Goal: Task Accomplishment & Management: Manage account settings

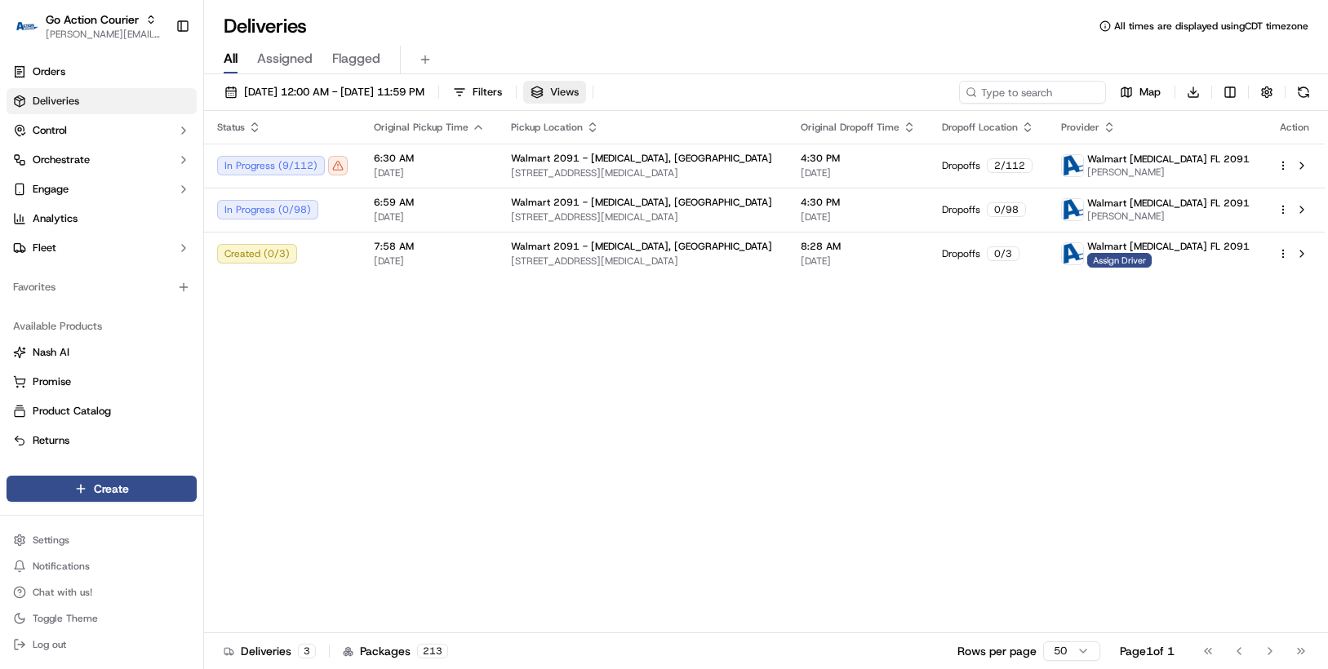
click at [579, 94] on span "Views" at bounding box center [564, 92] width 29 height 15
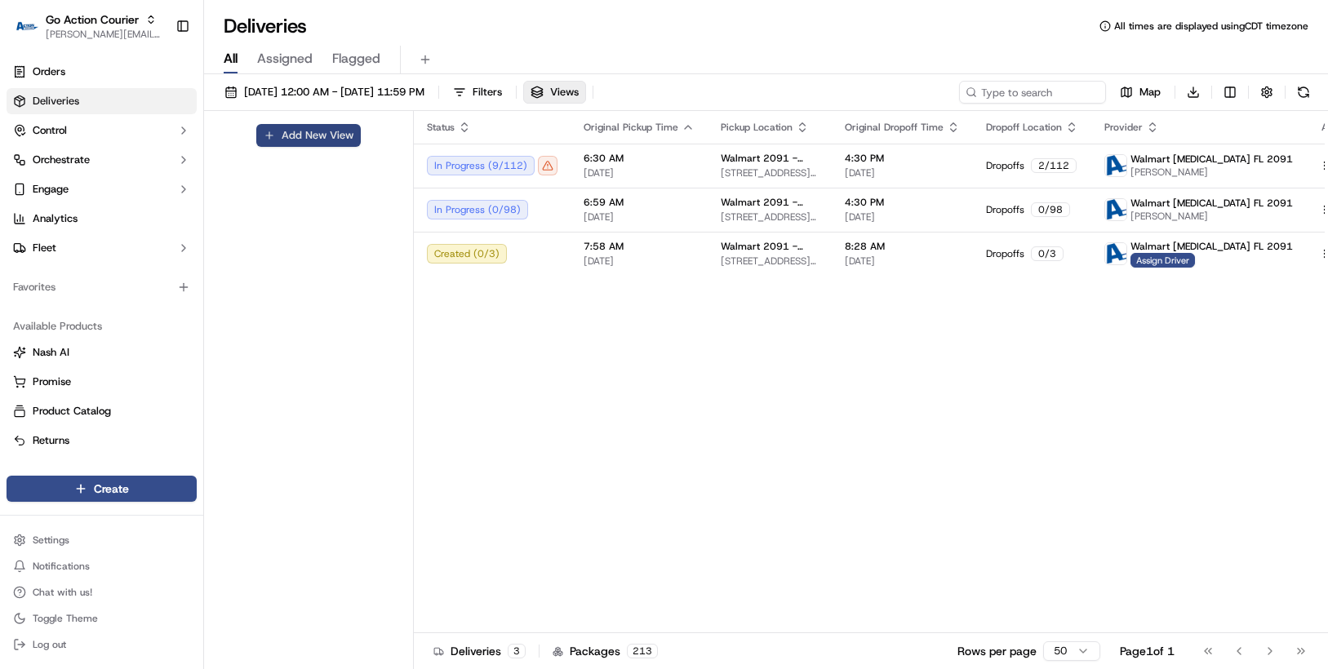
click at [322, 131] on button "Add New View" at bounding box center [308, 135] width 104 height 23
click at [281, 146] on input at bounding box center [280, 141] width 129 height 23
type input "Default"
click at [322, 256] on div "Default Visibility: Only me All organizations within this account All users wit…" at bounding box center [309, 392] width 210 height 562
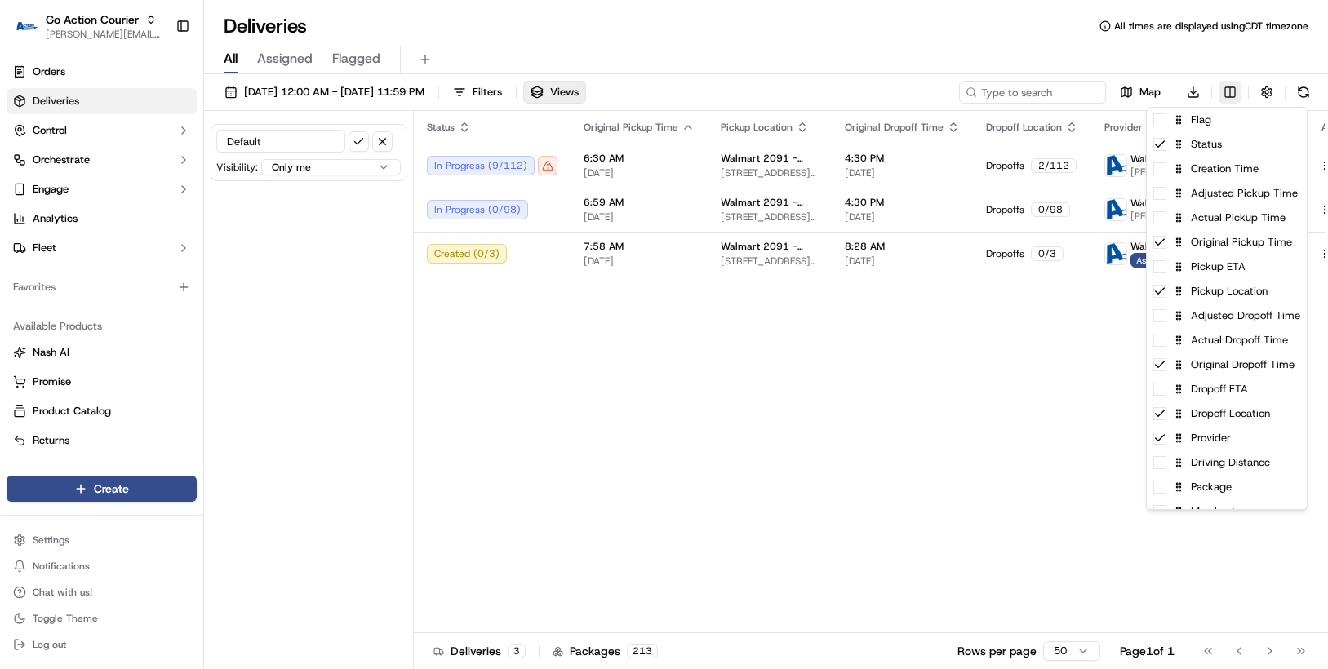
click at [1236, 93] on html "Go Action Courier chris.sexton@deliverol.com Toggle Sidebar Orders Deliveries C…" at bounding box center [664, 334] width 1328 height 669
click at [1201, 128] on div "Flag" at bounding box center [1227, 120] width 160 height 24
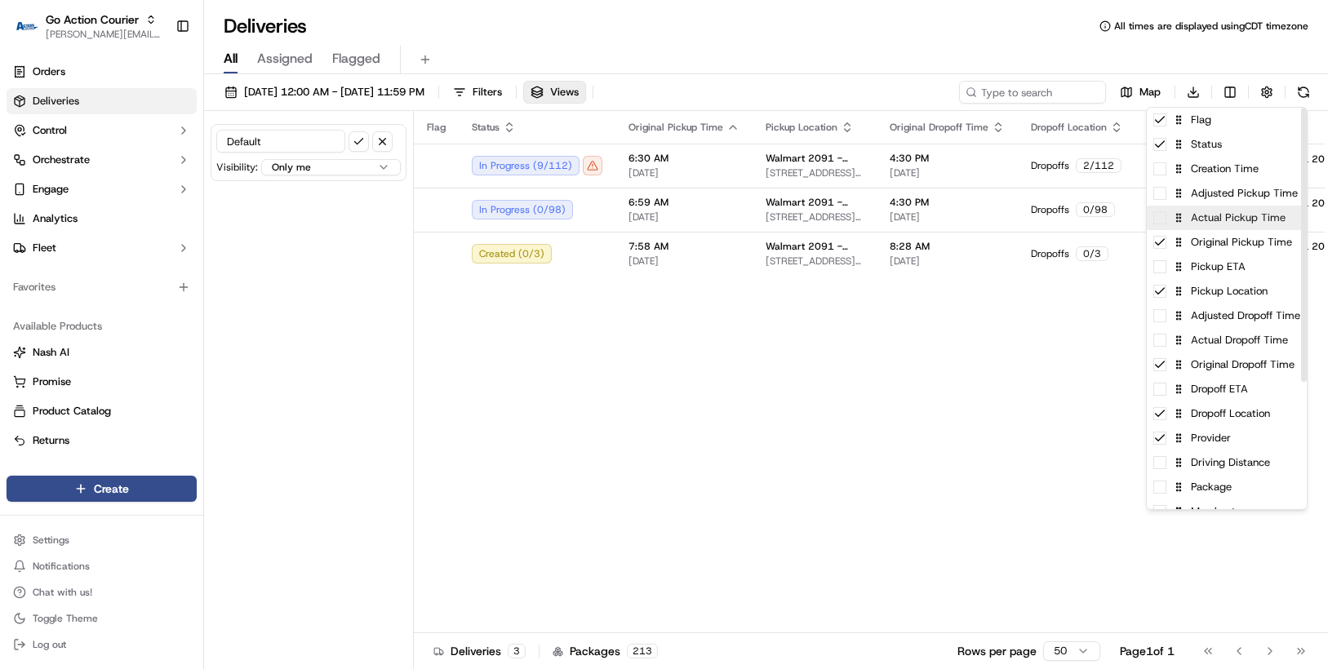
click at [1197, 225] on div "Actual Pickup Time" at bounding box center [1227, 218] width 160 height 24
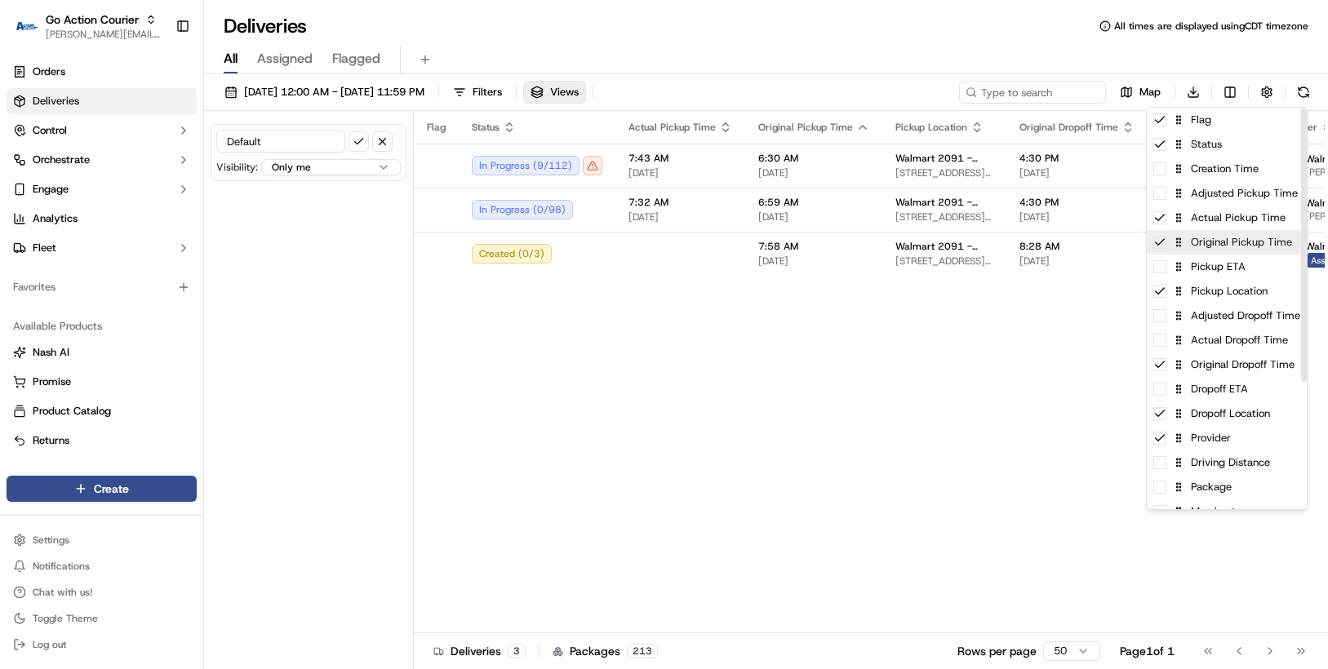
click at [1193, 253] on div "Original Pickup Time" at bounding box center [1227, 242] width 160 height 24
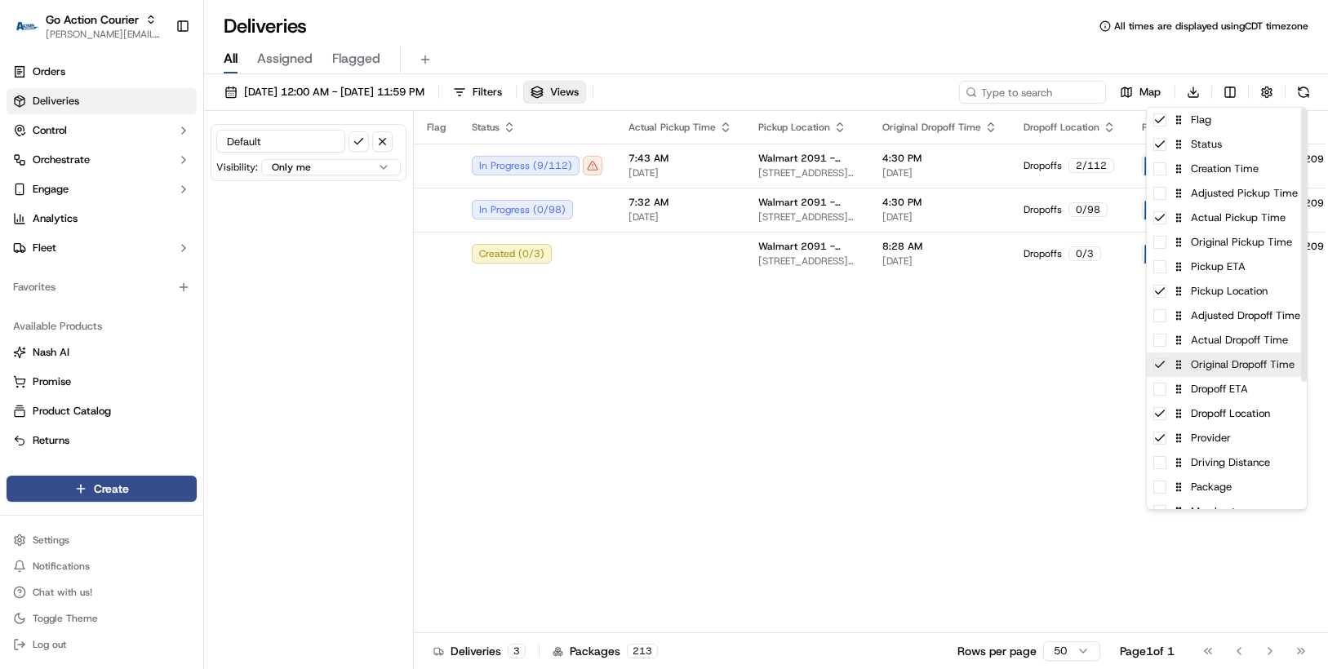
click at [1190, 370] on div "Original Dropoff Time" at bounding box center [1227, 365] width 160 height 24
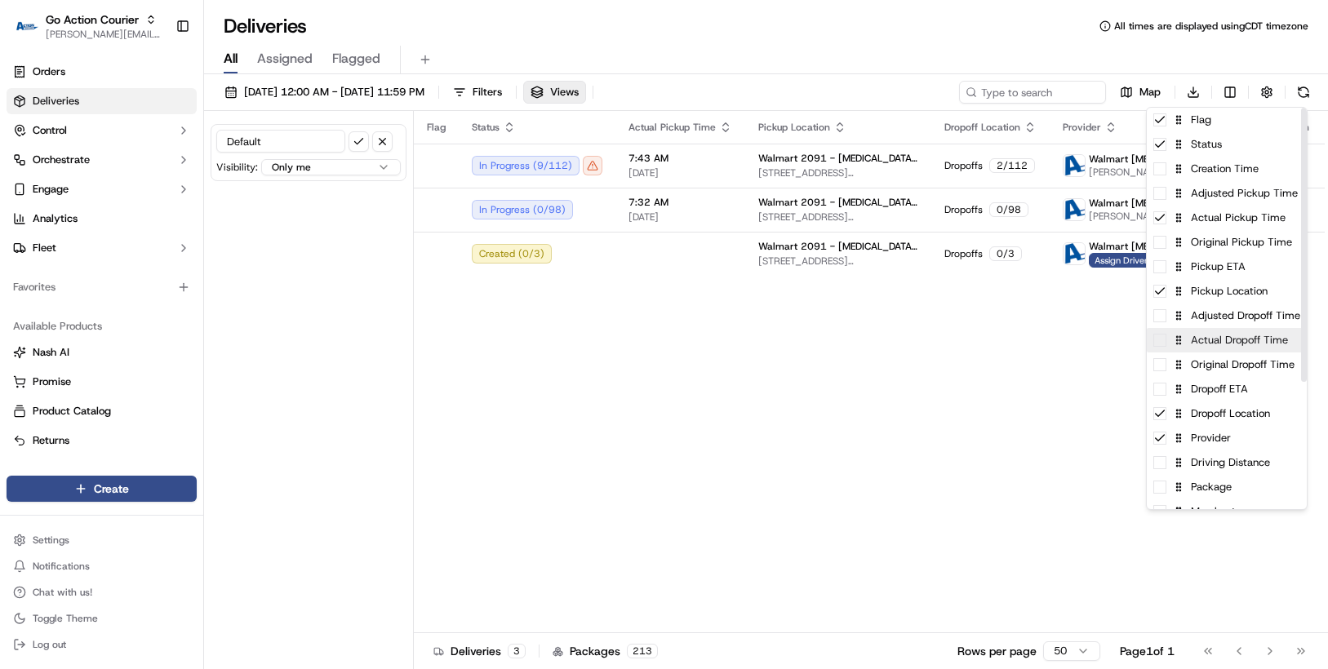
click at [1189, 349] on div "Actual Dropoff Time" at bounding box center [1227, 340] width 160 height 24
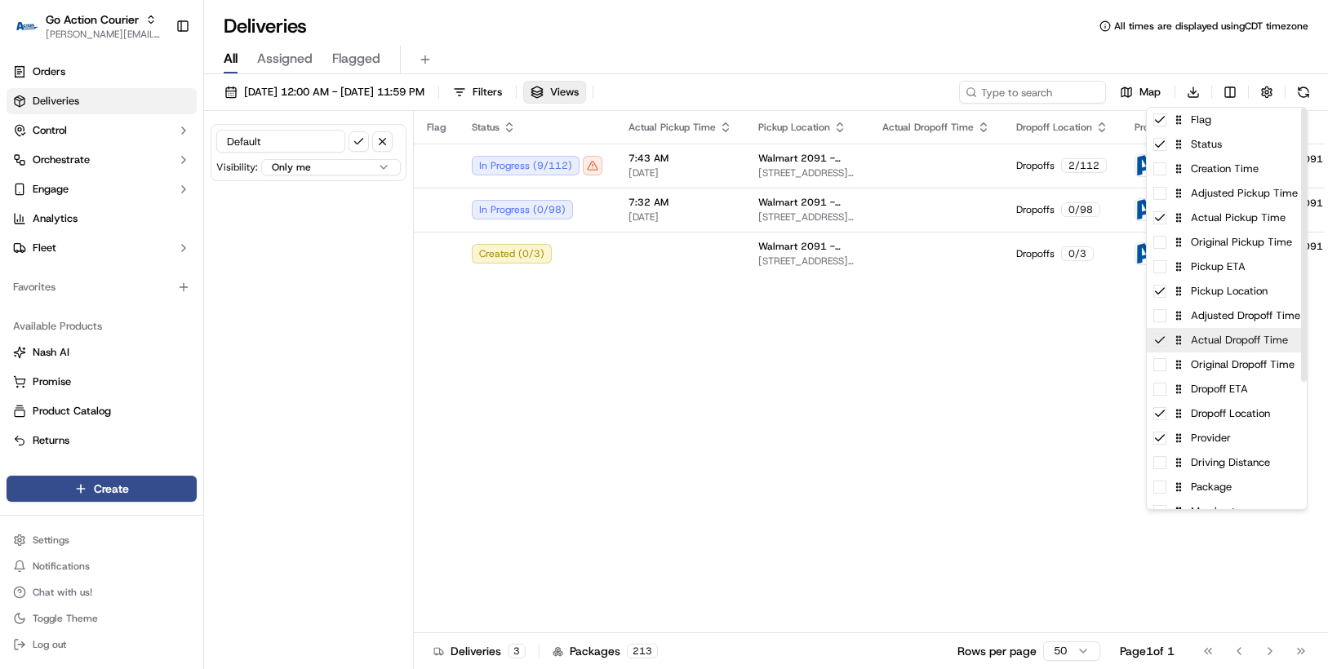
click at [1189, 349] on div "Actual Dropoff Time" at bounding box center [1227, 340] width 160 height 24
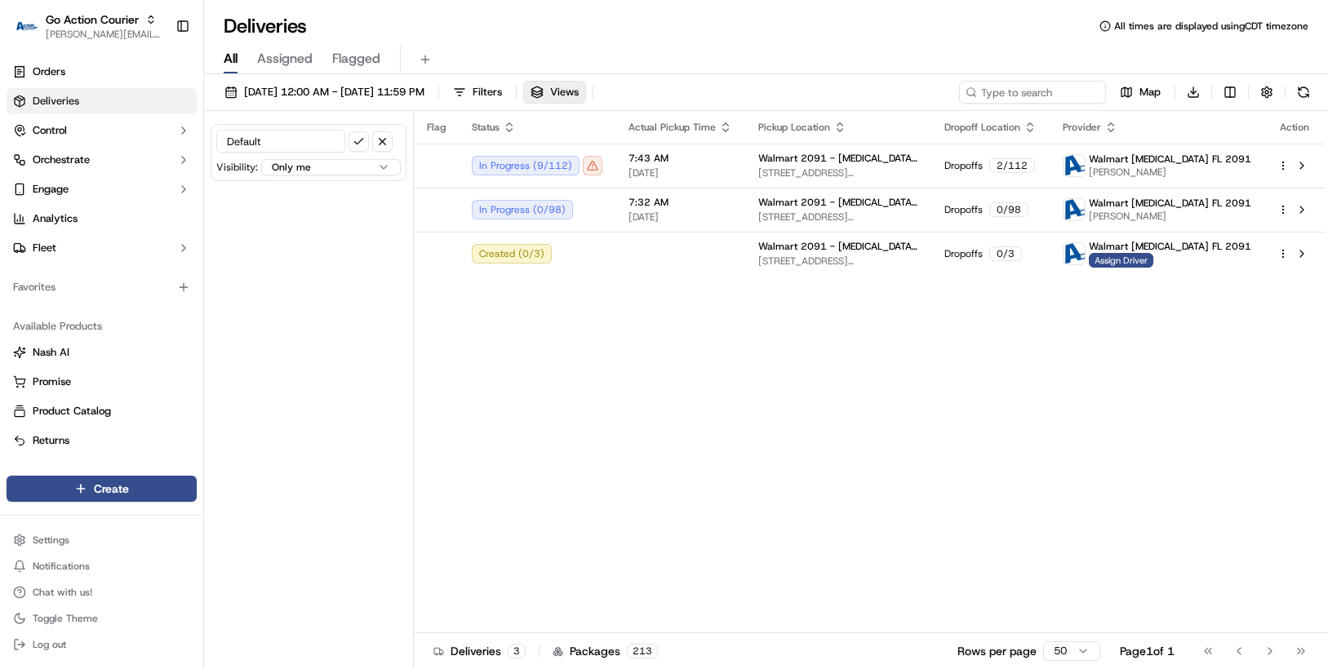
click at [957, 426] on html "Go Action Courier chris.sexton@deliverol.com Toggle Sidebar Orders Deliveries C…" at bounding box center [664, 334] width 1328 height 669
click at [579, 92] on span "Views" at bounding box center [564, 92] width 29 height 15
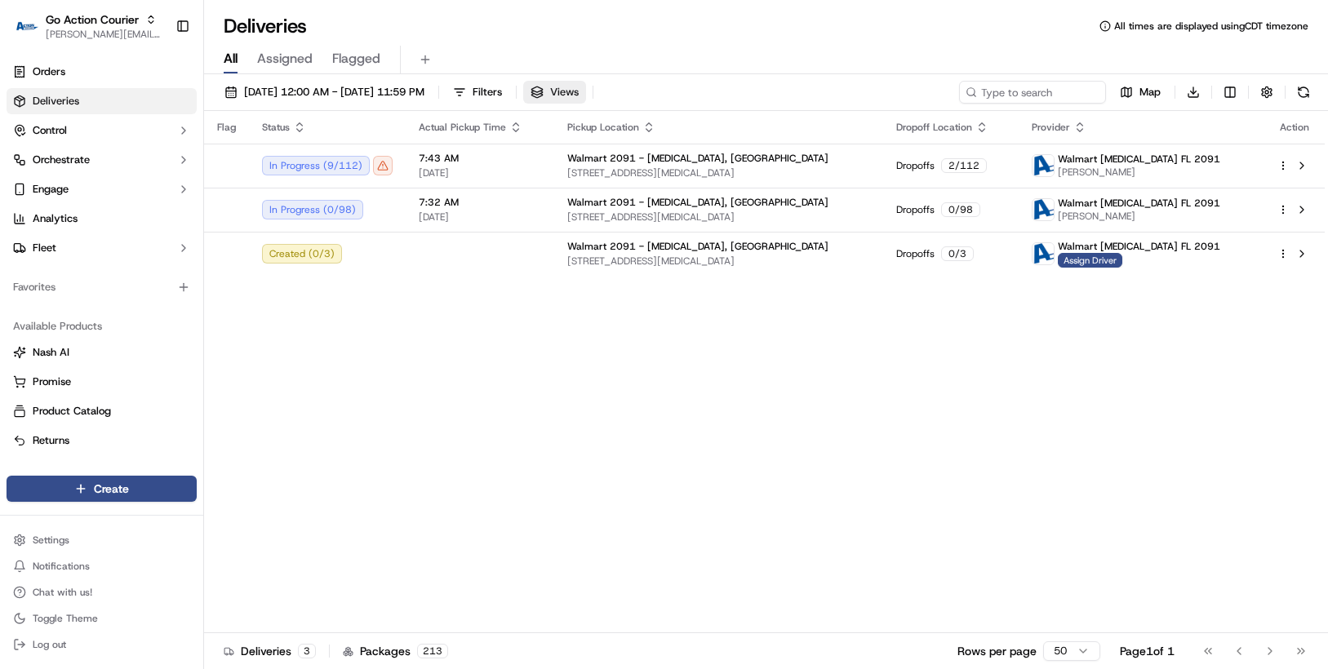
click at [579, 92] on span "Views" at bounding box center [564, 92] width 29 height 15
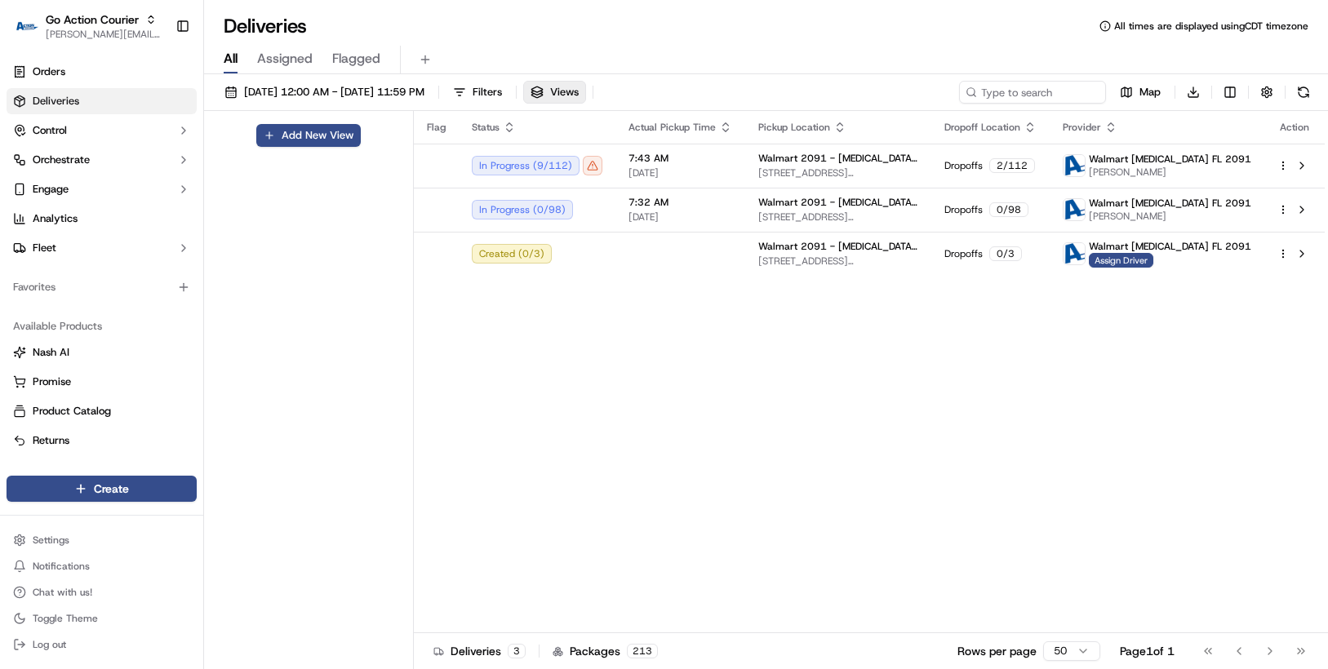
click at [582, 332] on div "Flag Status Actual Pickup Time Pickup Location Dropoff Location Provider Action…" at bounding box center [869, 372] width 911 height 522
click at [579, 89] on span "Views" at bounding box center [564, 92] width 29 height 15
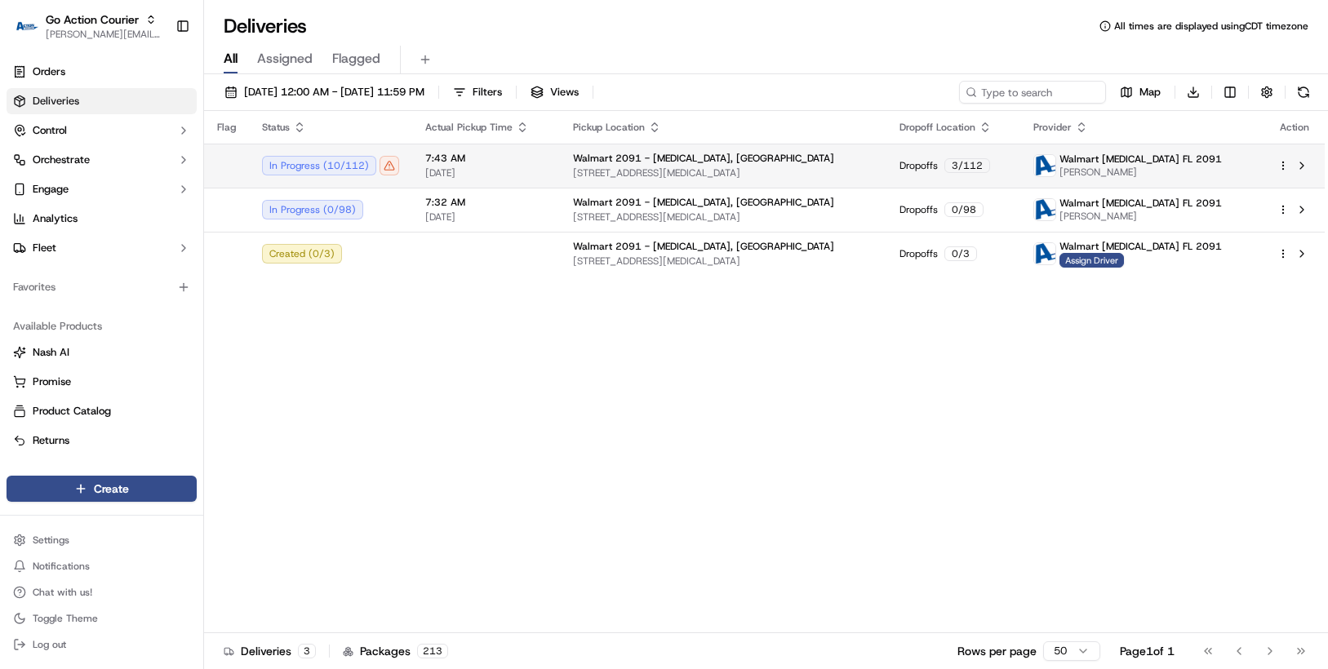
click at [1282, 165] on html "Go Action Courier chris.sexton@deliverol.com Toggle Sidebar Orders Deliveries C…" at bounding box center [664, 334] width 1328 height 669
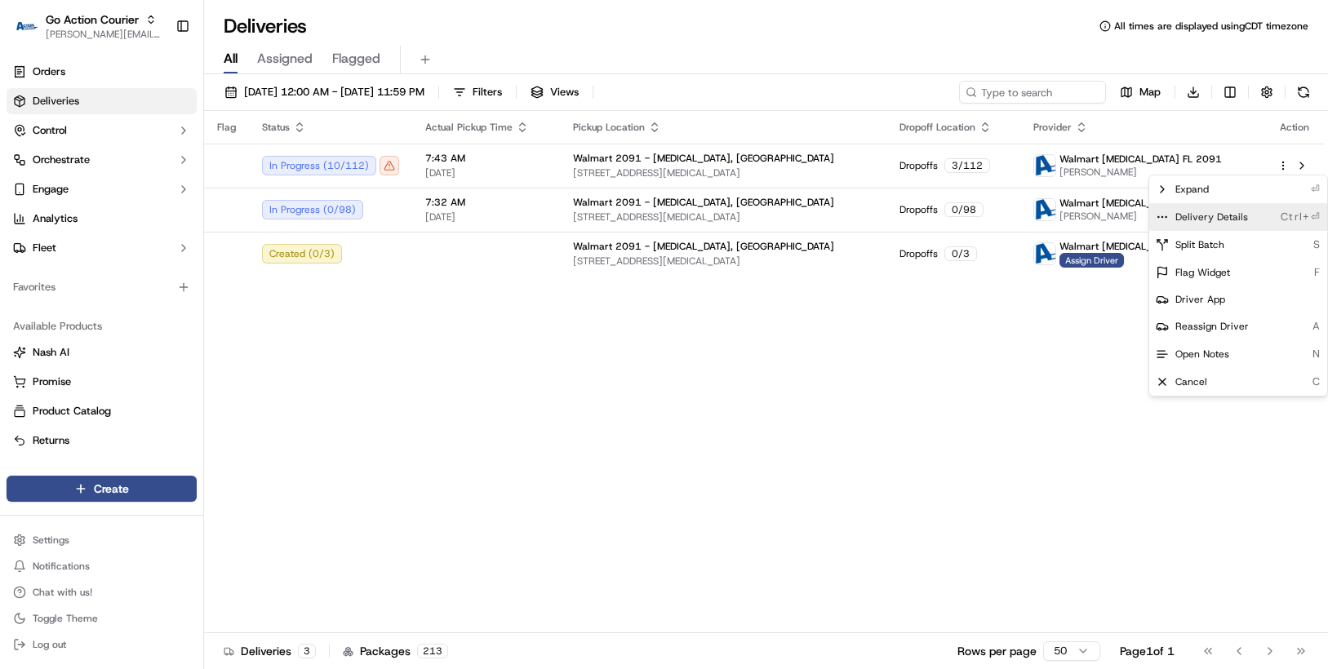
click at [1227, 216] on span "Delivery Details" at bounding box center [1212, 217] width 73 height 13
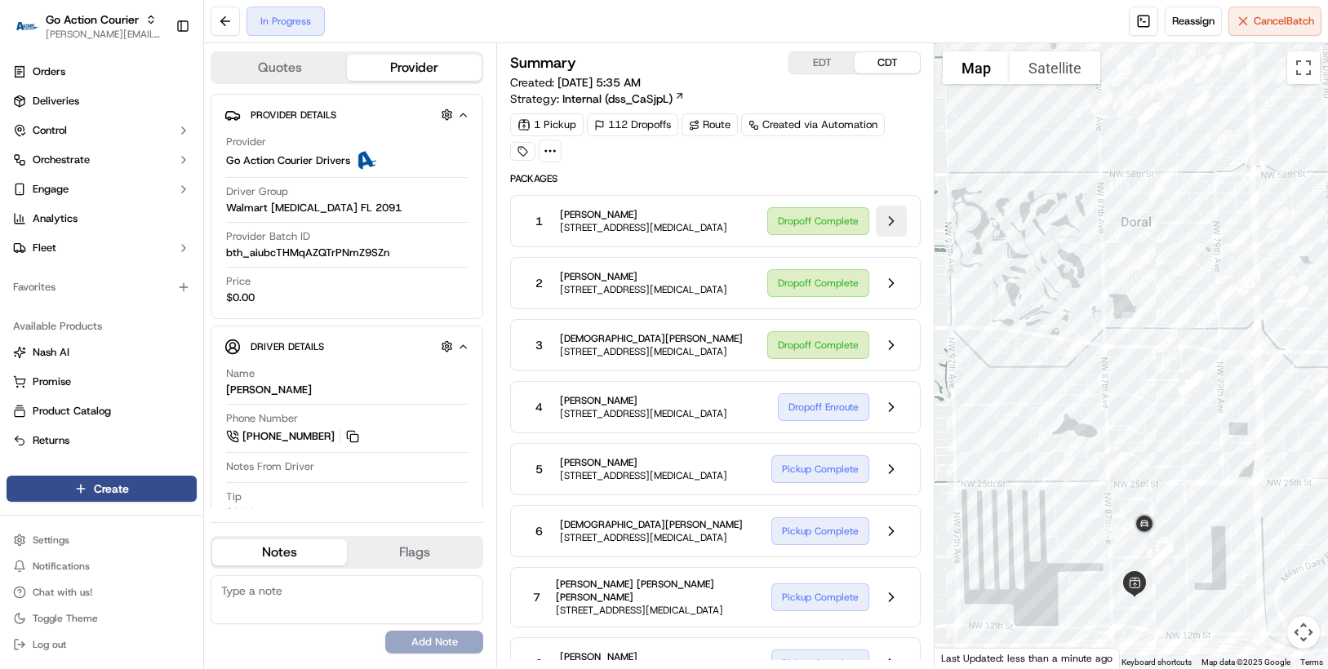
click at [889, 225] on button at bounding box center [891, 221] width 31 height 31
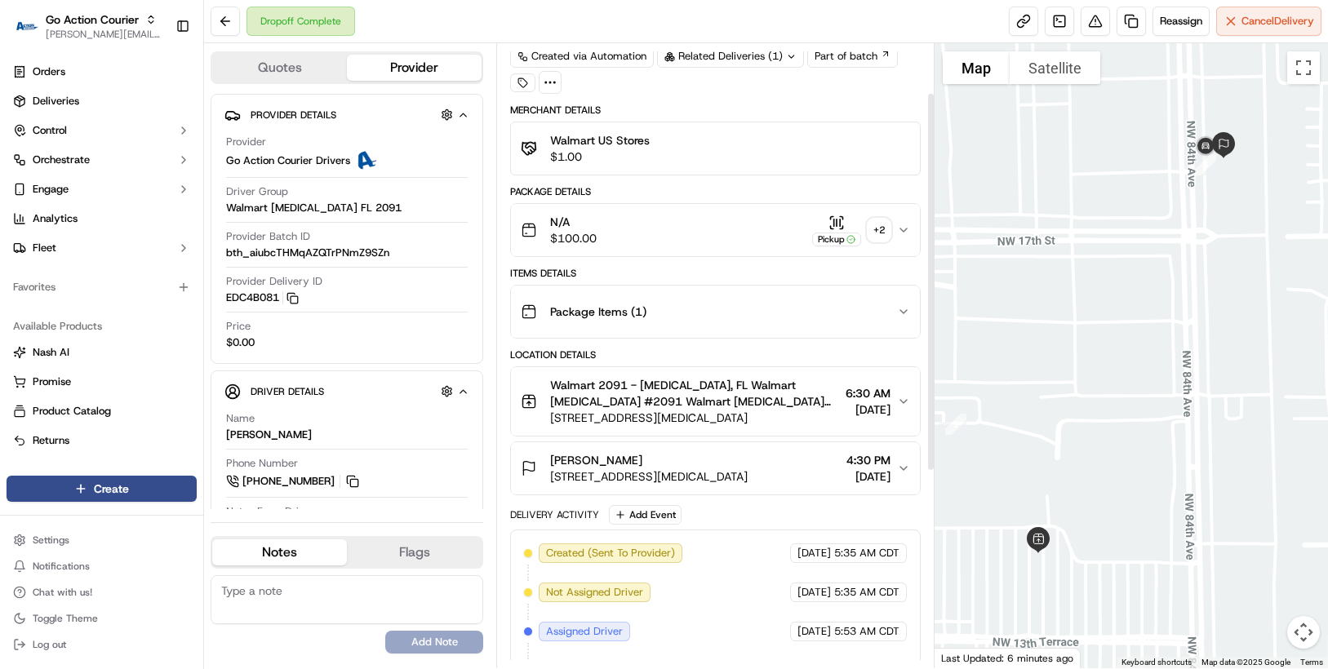
scroll to position [82, 0]
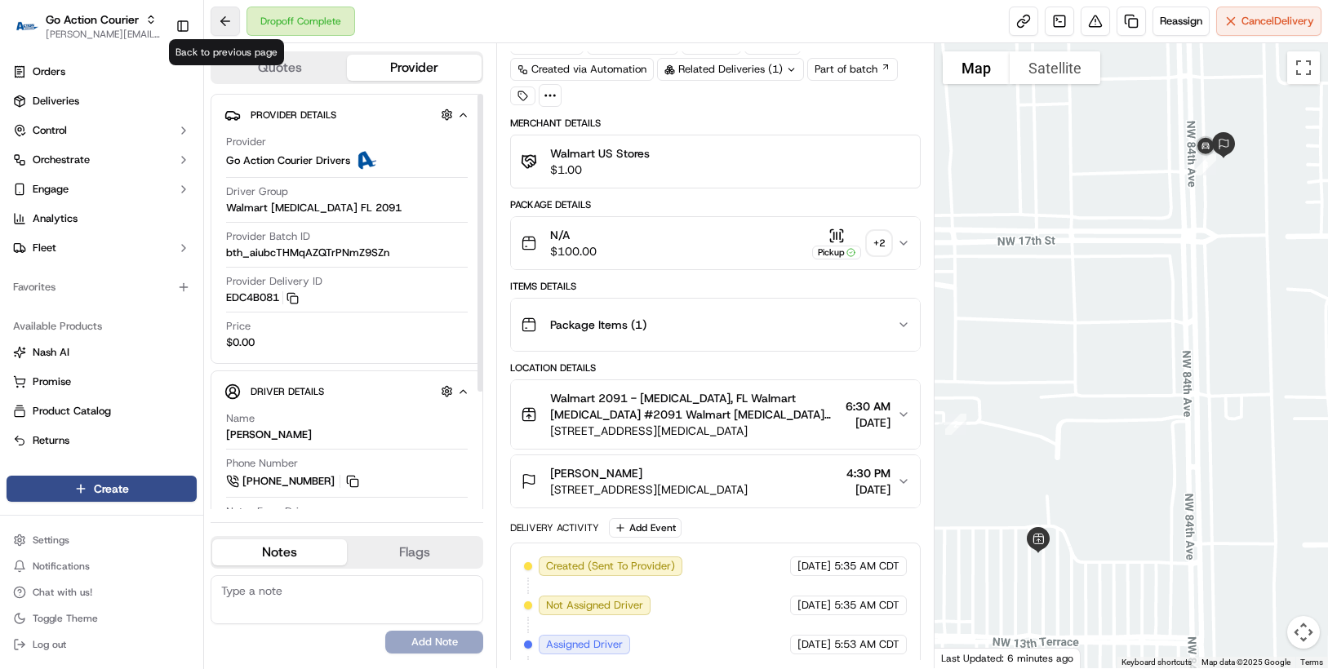
click at [228, 20] on button at bounding box center [225, 21] width 29 height 29
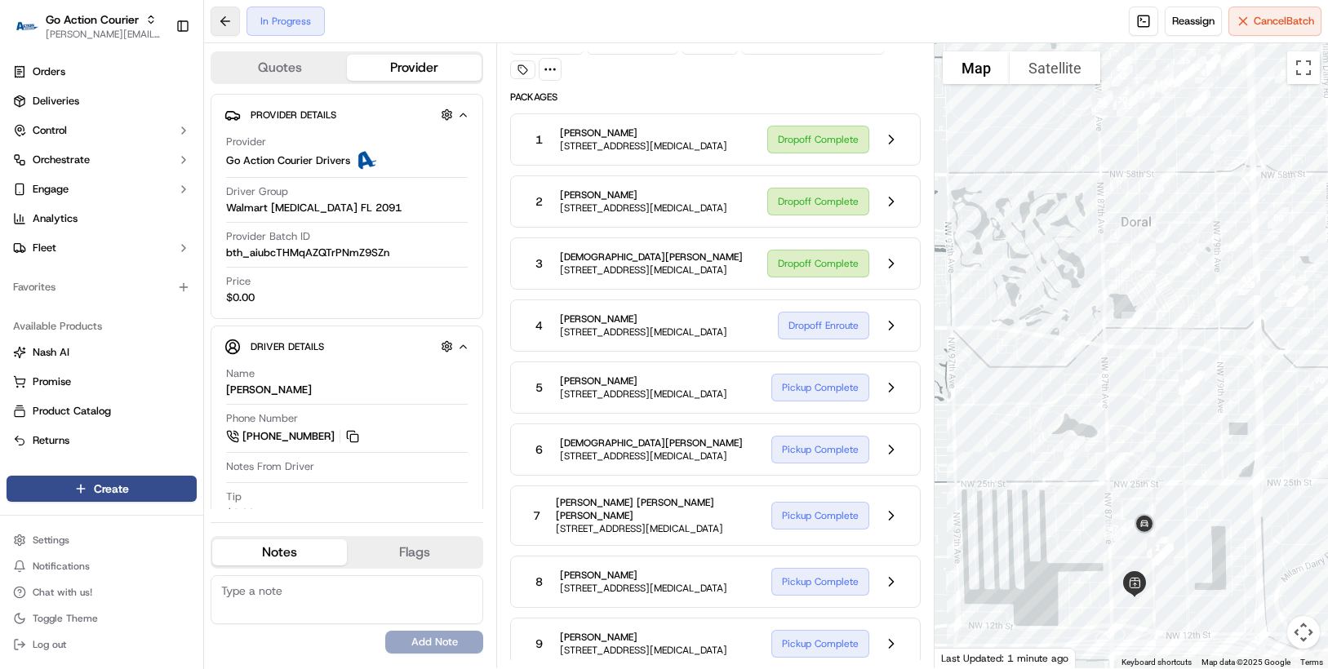
click at [228, 20] on button at bounding box center [225, 21] width 29 height 29
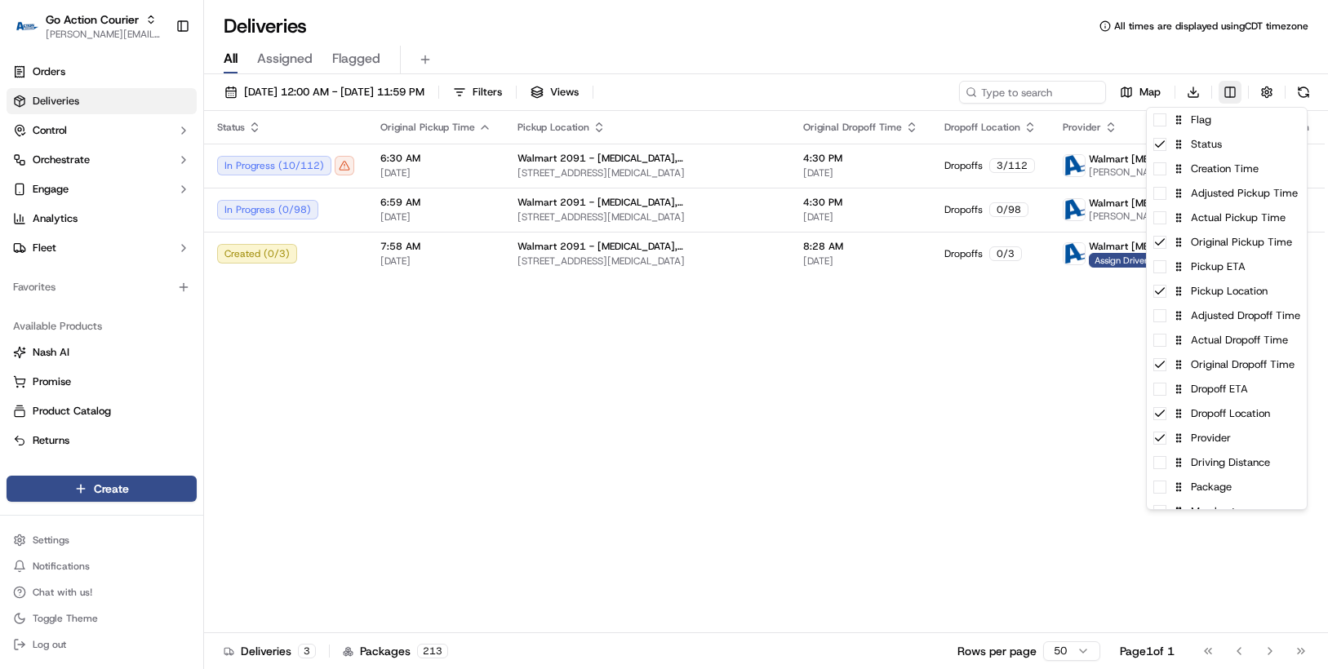
click at [1224, 96] on html "Go Action Courier chris.sexton@deliverol.com Toggle Sidebar Orders Deliveries C…" at bounding box center [664, 334] width 1328 height 669
click at [1198, 226] on div "Actual Pickup Time" at bounding box center [1227, 218] width 160 height 24
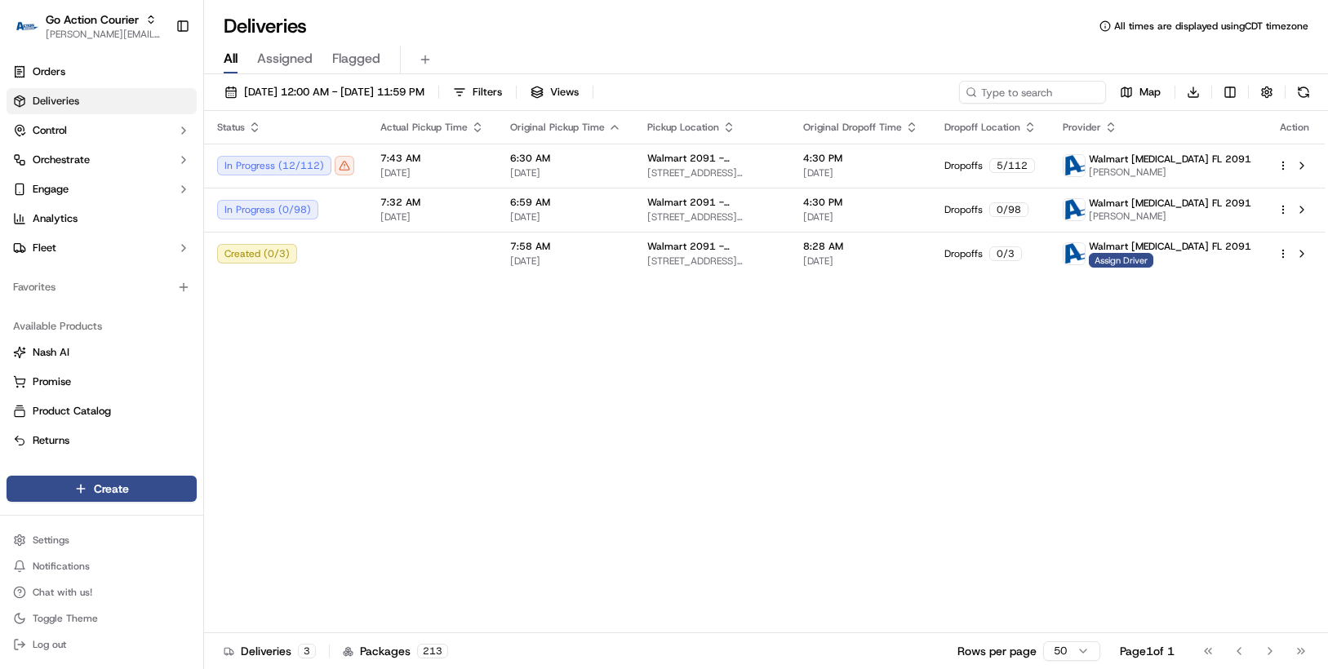
click at [278, 347] on html "Go Action Courier chris.sexton@deliverol.com Toggle Sidebar Orders Deliveries C…" at bounding box center [664, 334] width 1328 height 669
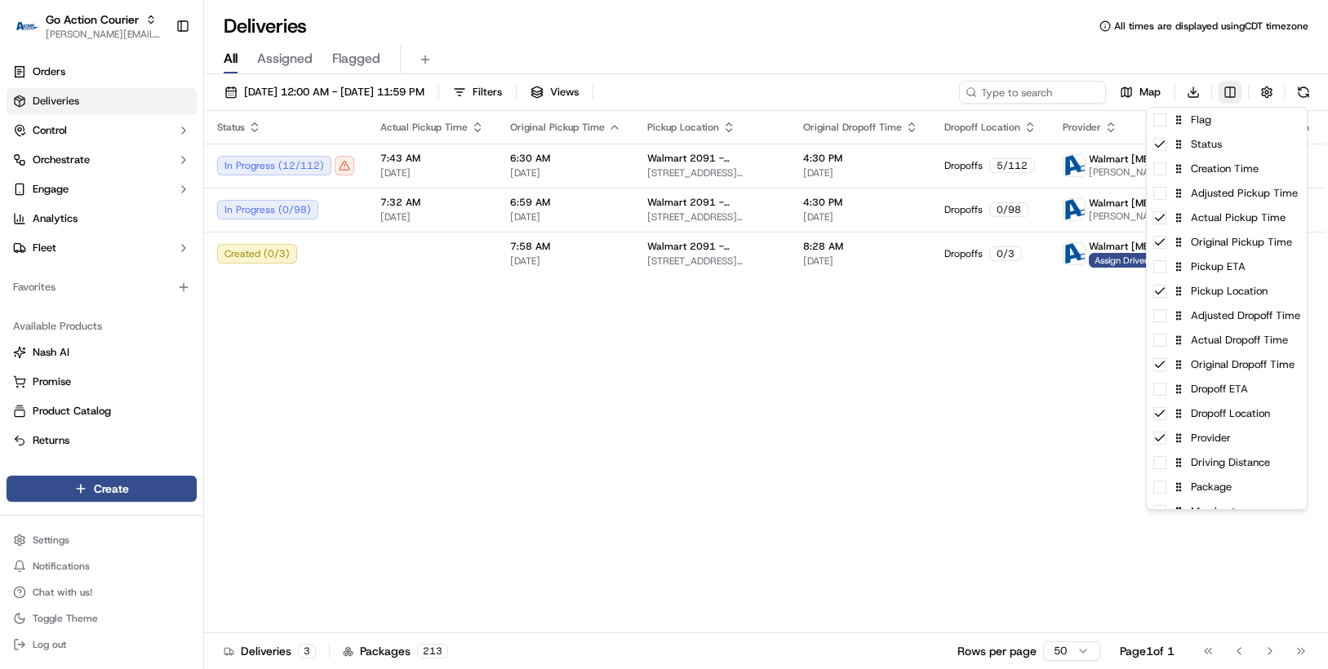
click at [1238, 95] on html "Go Action Courier chris.sexton@deliverol.com Toggle Sidebar Orders Deliveries C…" at bounding box center [664, 334] width 1328 height 669
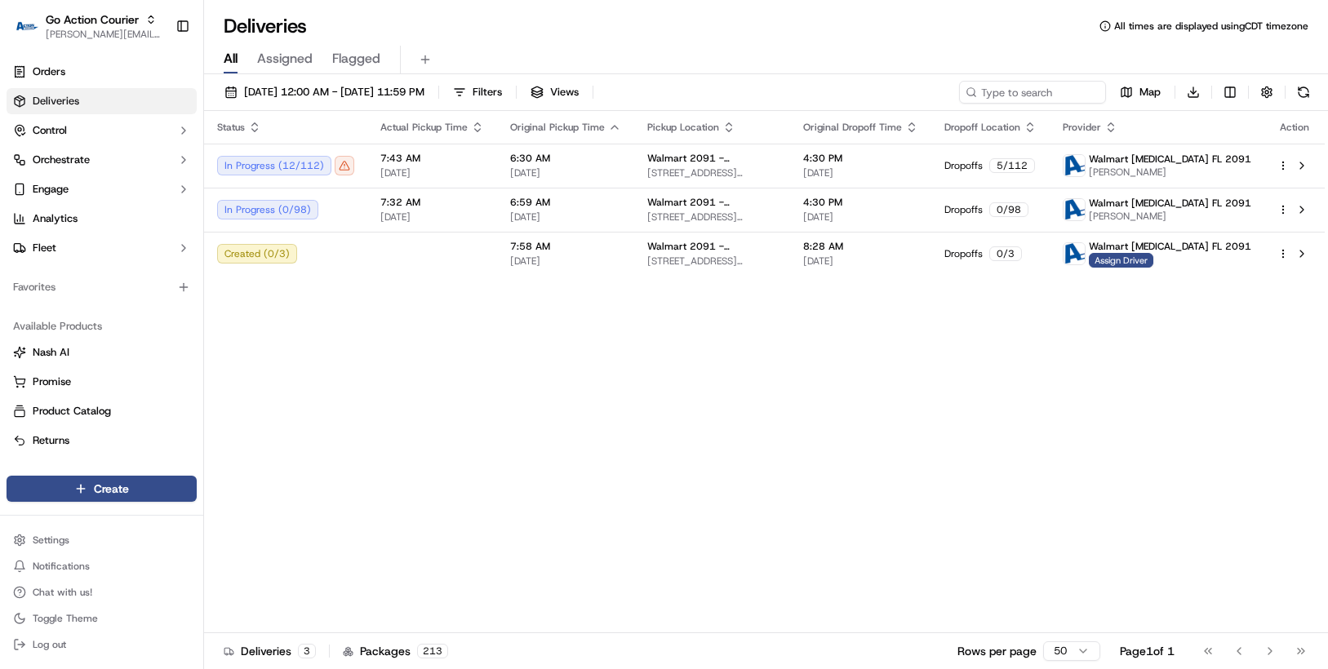
click at [1031, 348] on html "Go Action Courier chris.sexton@deliverol.com Toggle Sidebar Orders Deliveries C…" at bounding box center [664, 334] width 1328 height 669
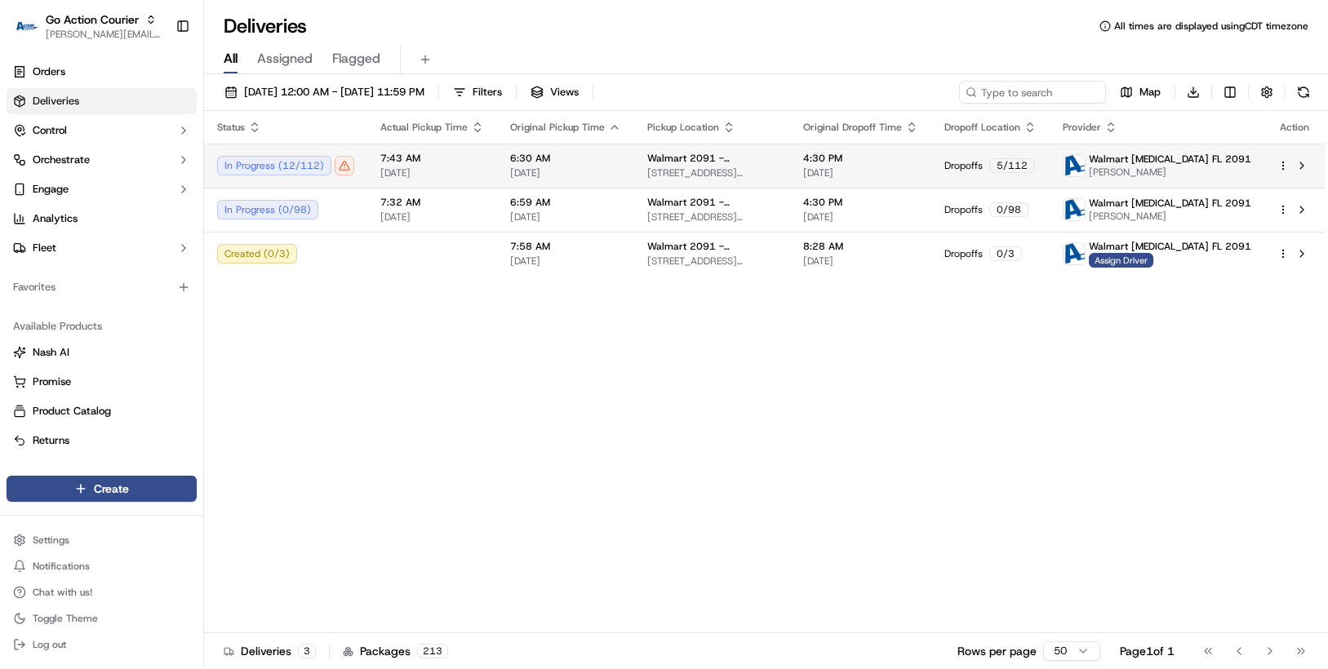
click at [1281, 168] on html "Go Action Courier chris.sexton@deliverol.com Toggle Sidebar Orders Deliveries C…" at bounding box center [664, 334] width 1328 height 669
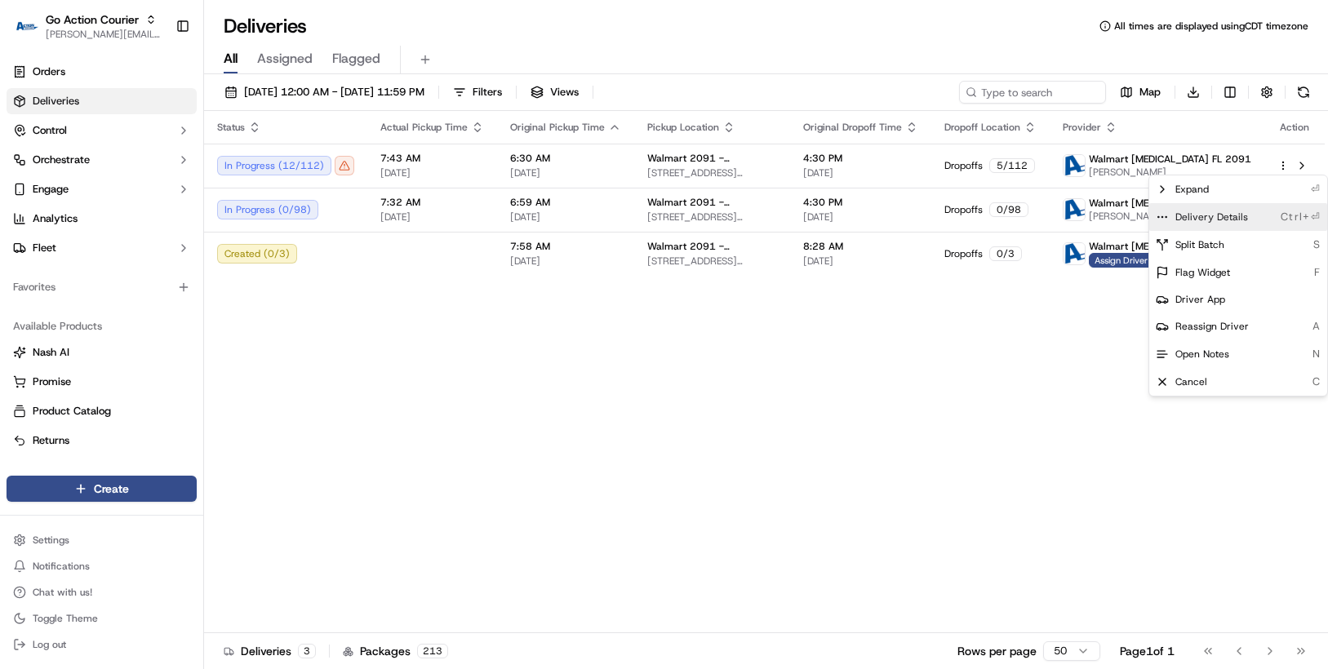
click at [1230, 217] on span "Delivery Details" at bounding box center [1212, 217] width 73 height 13
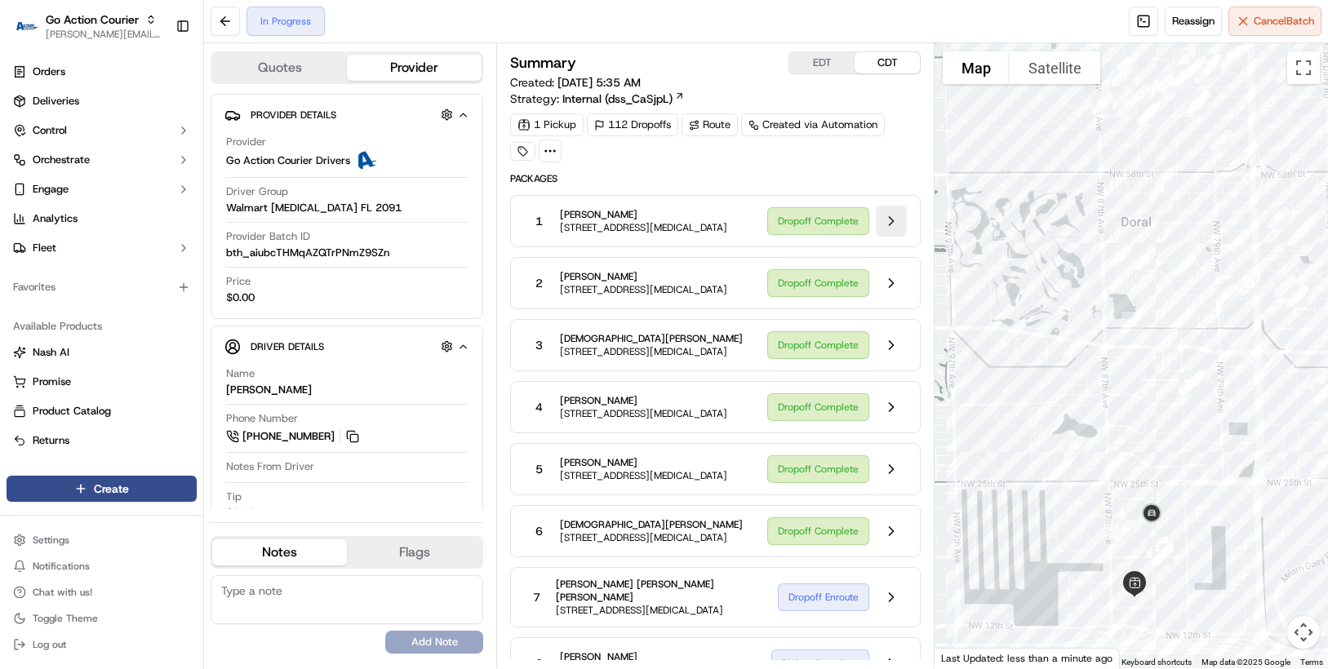
click at [887, 227] on button at bounding box center [891, 221] width 31 height 31
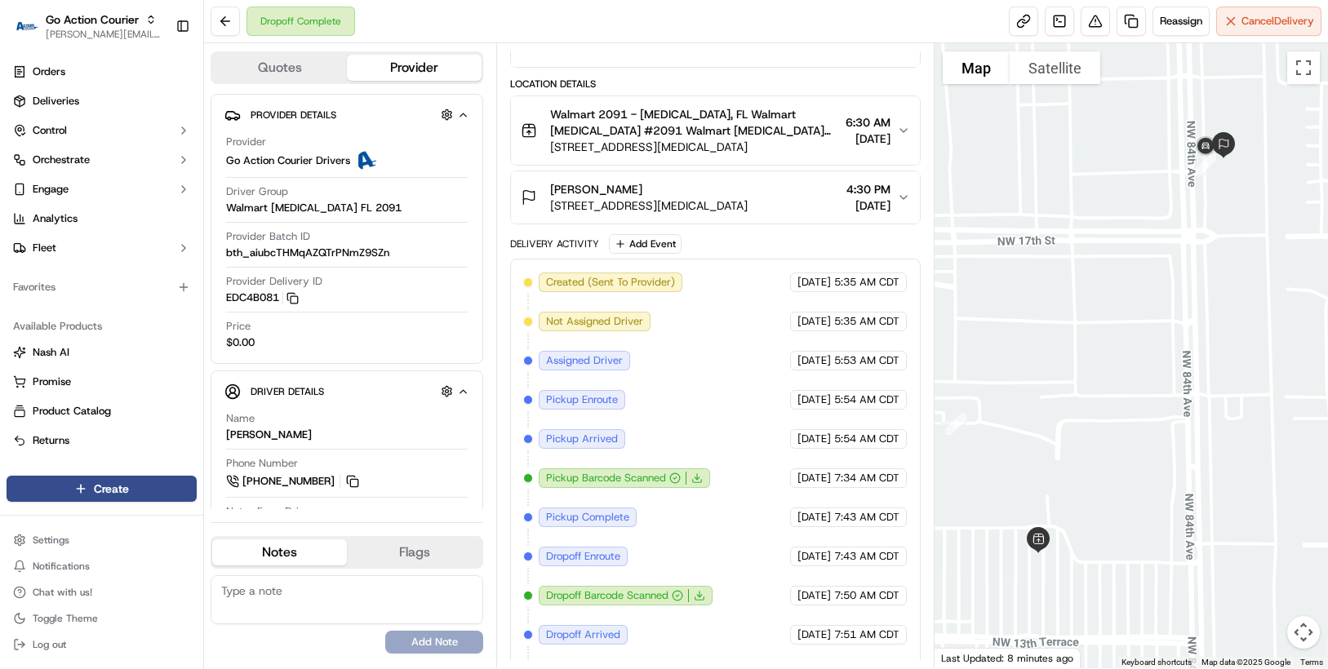
scroll to position [403, 0]
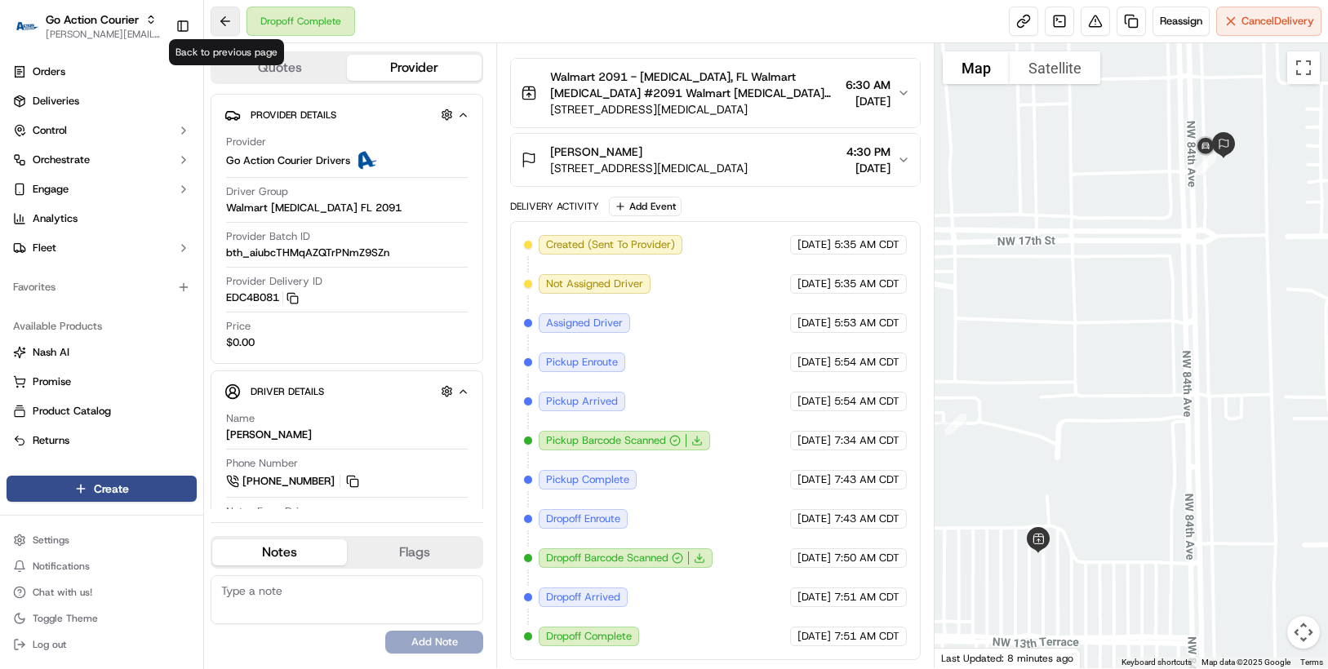
click at [223, 22] on button at bounding box center [225, 21] width 29 height 29
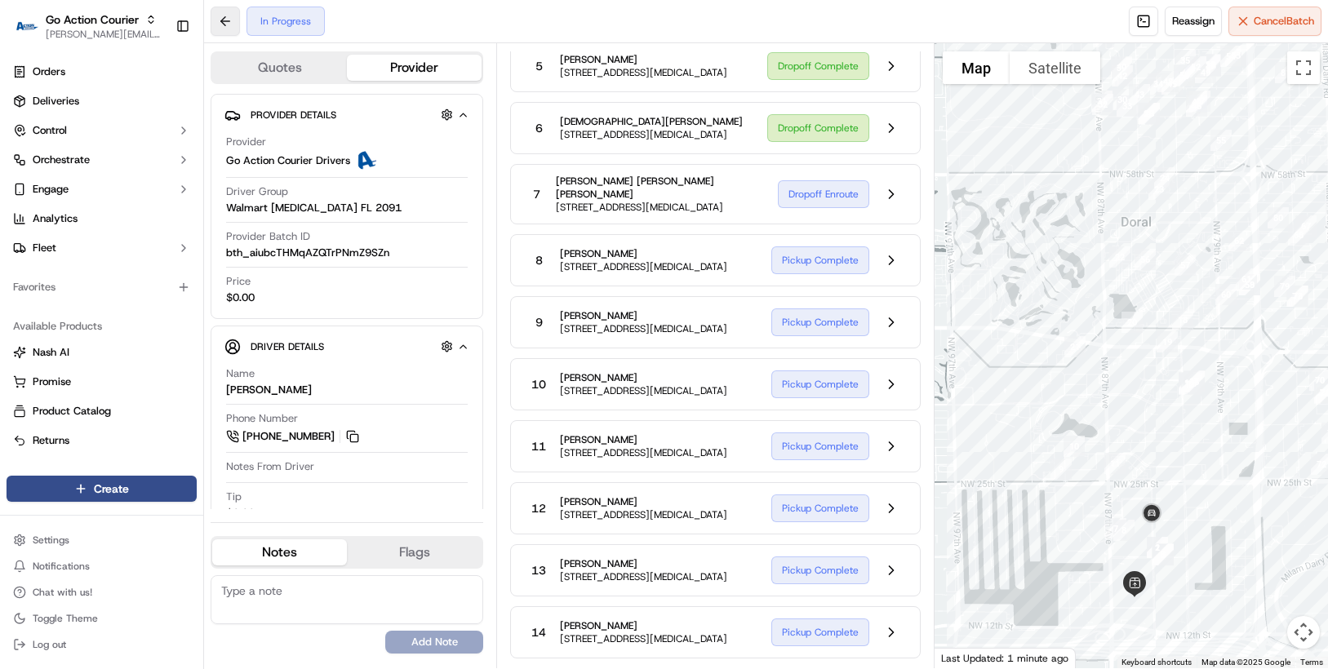
click at [220, 21] on button at bounding box center [225, 21] width 29 height 29
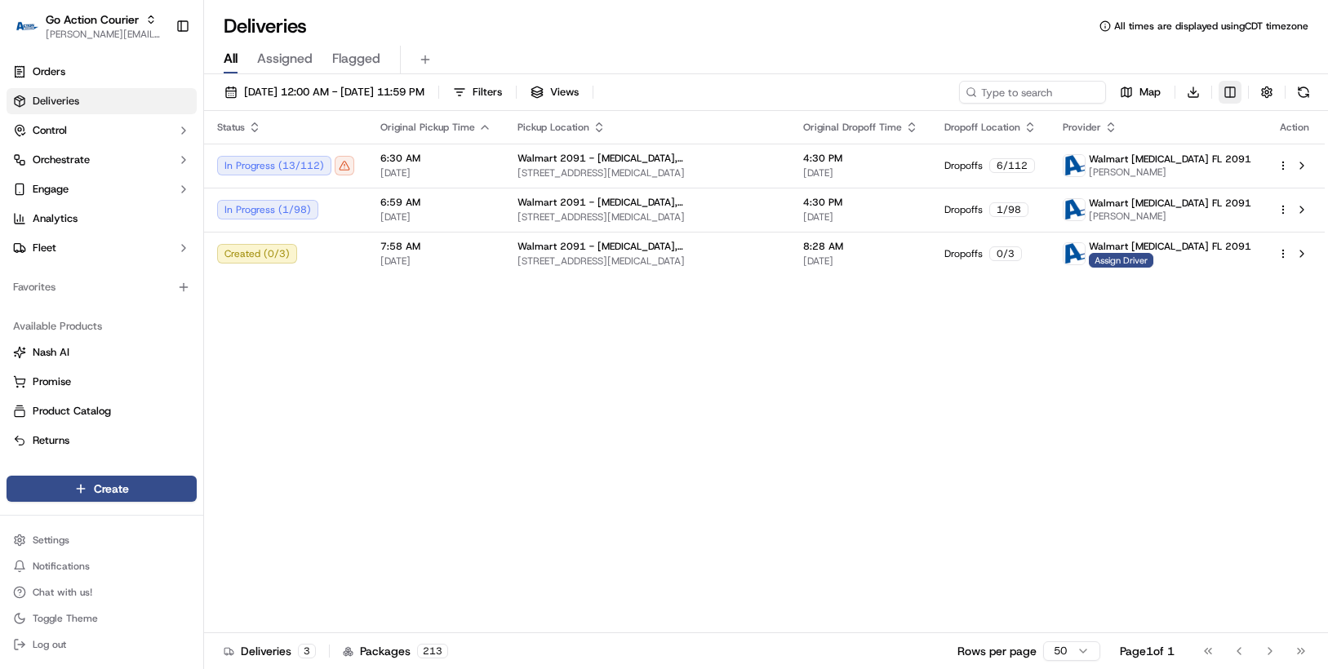
click at [1229, 94] on html "Go Action Courier chris.sexton@deliverol.com Toggle Sidebar Orders Deliveries C…" at bounding box center [664, 334] width 1328 height 669
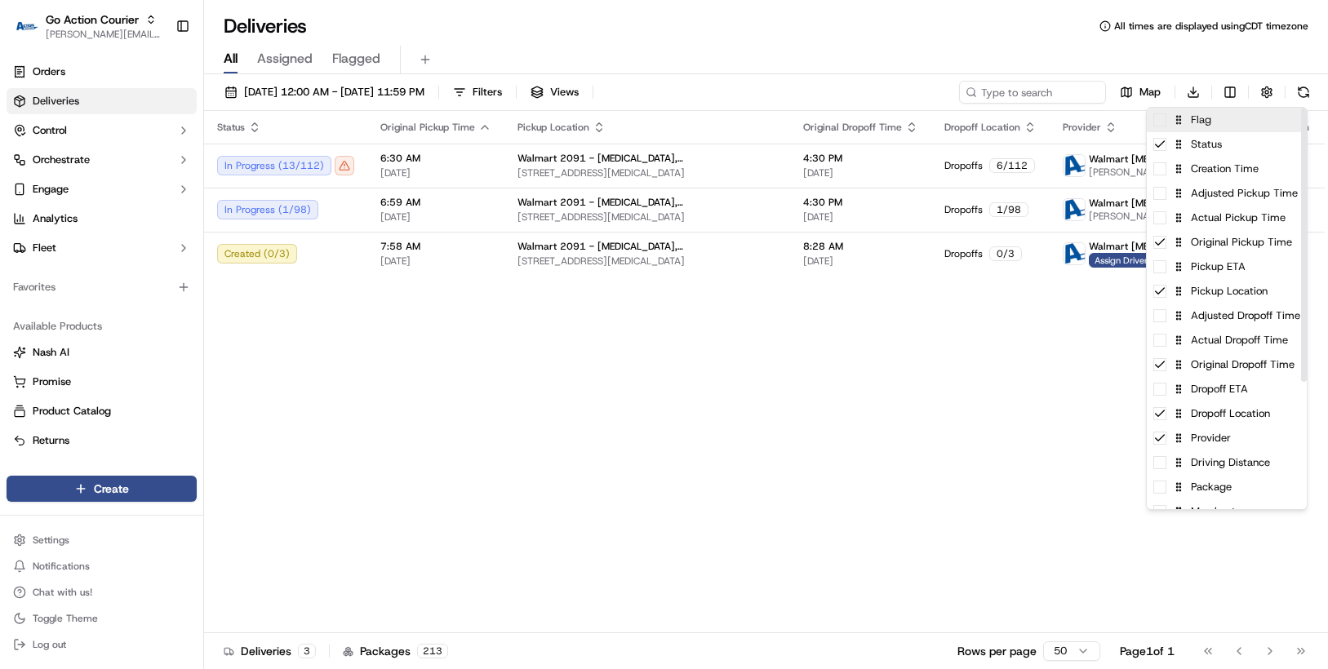
click at [1200, 129] on div "Flag" at bounding box center [1227, 120] width 160 height 24
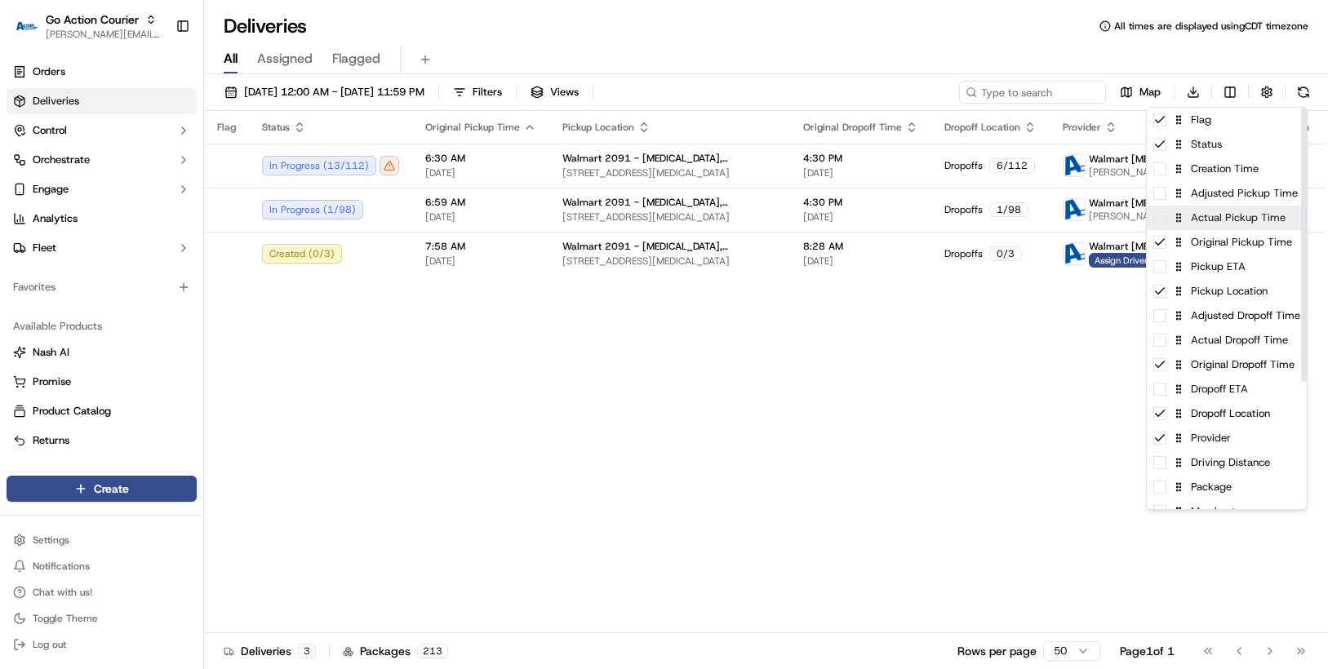
click at [1197, 225] on div "Actual Pickup Time" at bounding box center [1227, 218] width 160 height 24
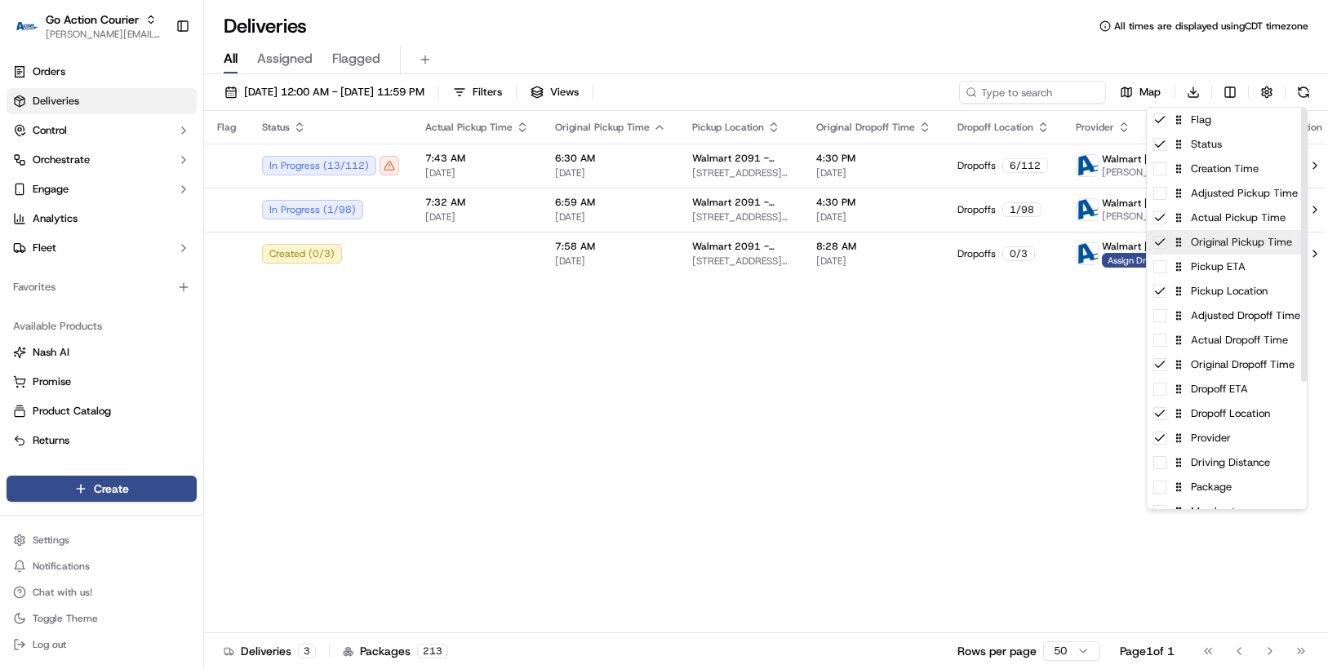
click at [1166, 251] on div "Original Pickup Time" at bounding box center [1227, 242] width 160 height 24
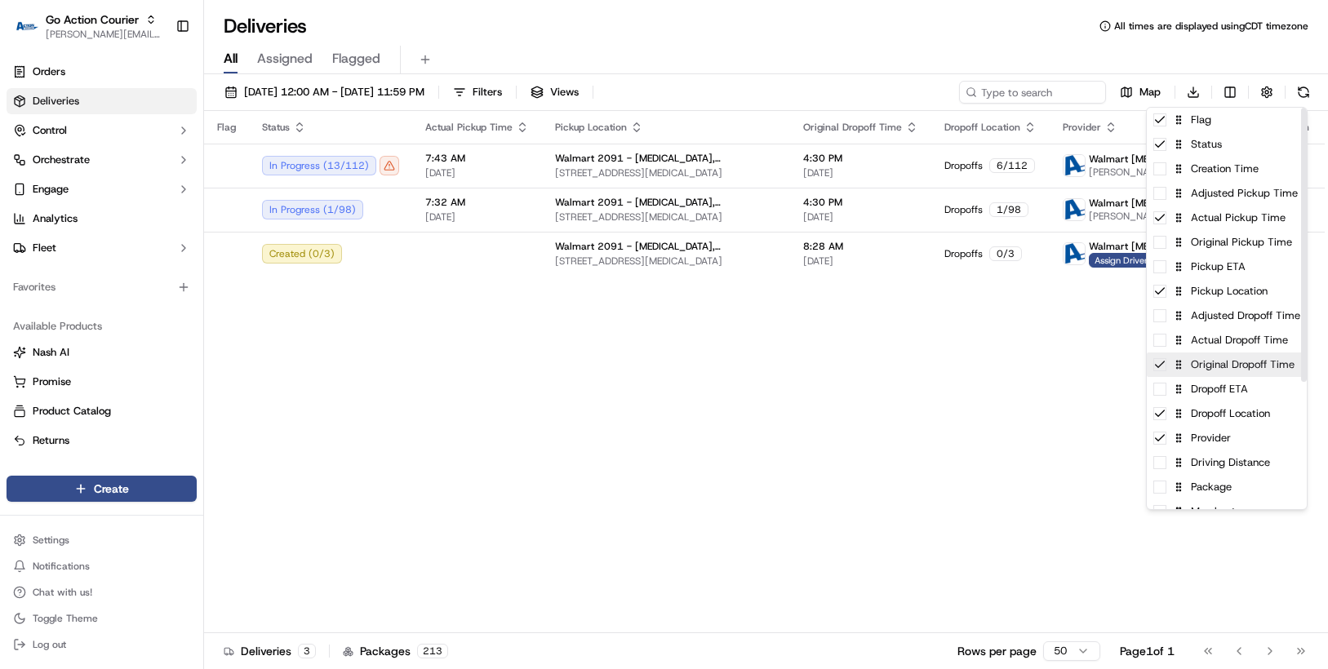
click at [1167, 376] on div "Original Dropoff Time" at bounding box center [1227, 365] width 160 height 24
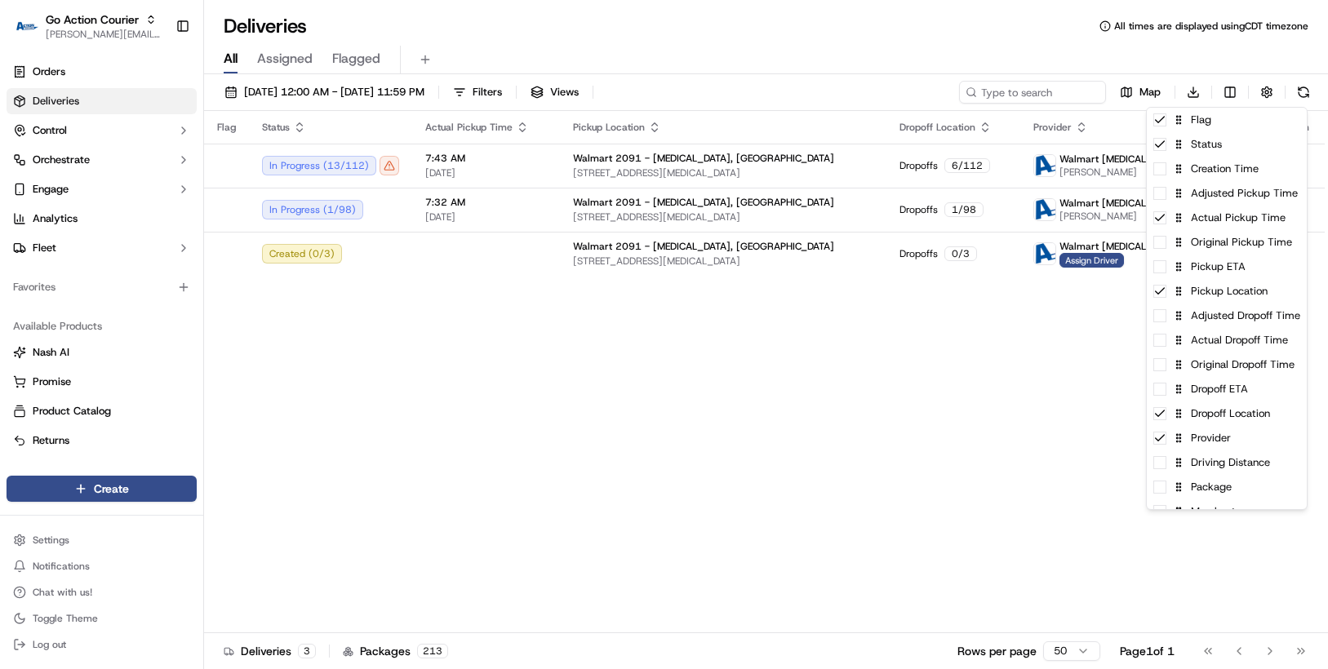
click at [888, 377] on html "Go Action Courier chris.sexton@deliverol.com Toggle Sidebar Orders Deliveries C…" at bounding box center [664, 334] width 1328 height 669
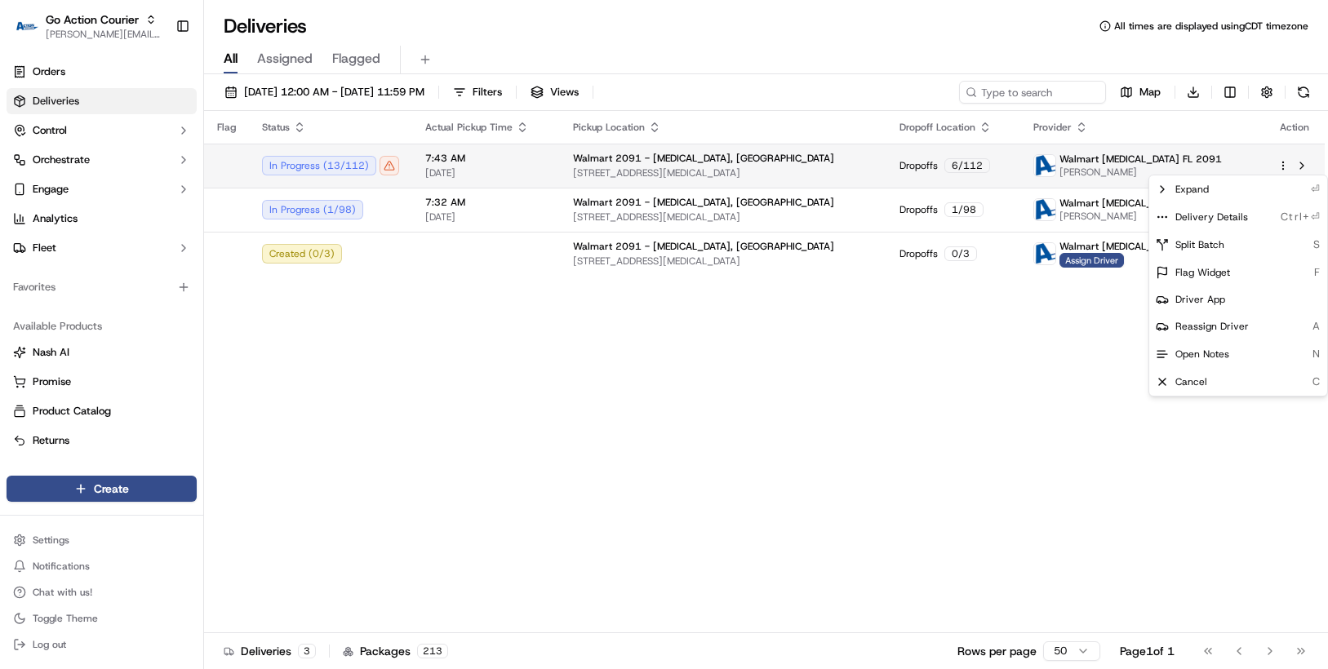
click at [1287, 167] on html "Go Action Courier chris.sexton@deliverol.com Toggle Sidebar Orders Deliveries C…" at bounding box center [664, 334] width 1328 height 669
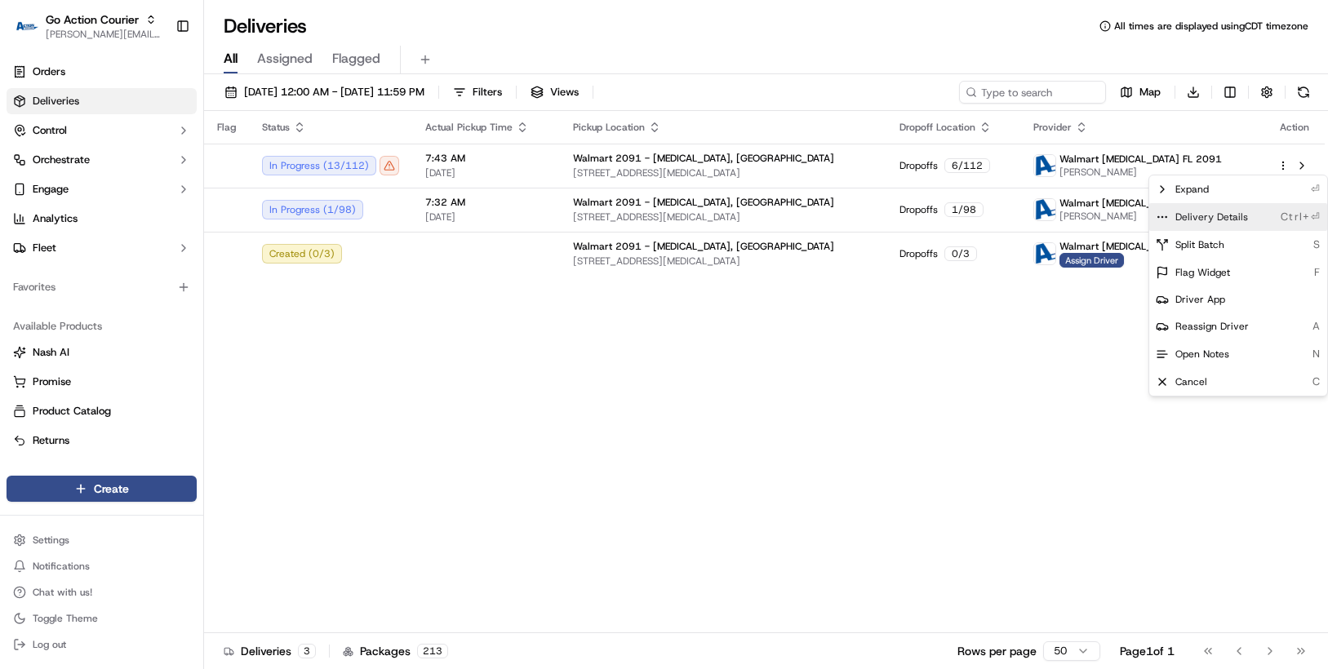
click at [1253, 220] on div "Delivery Details Ctrl+⏎" at bounding box center [1238, 217] width 178 height 28
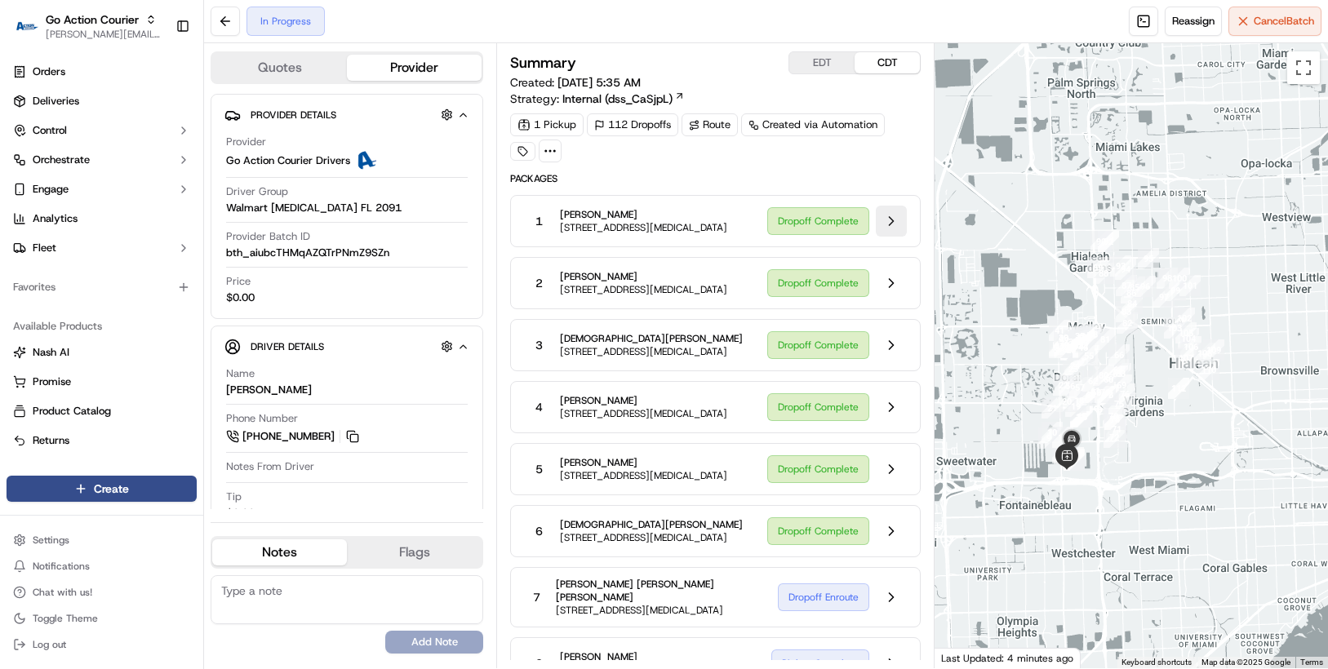
click at [889, 221] on button at bounding box center [891, 221] width 31 height 31
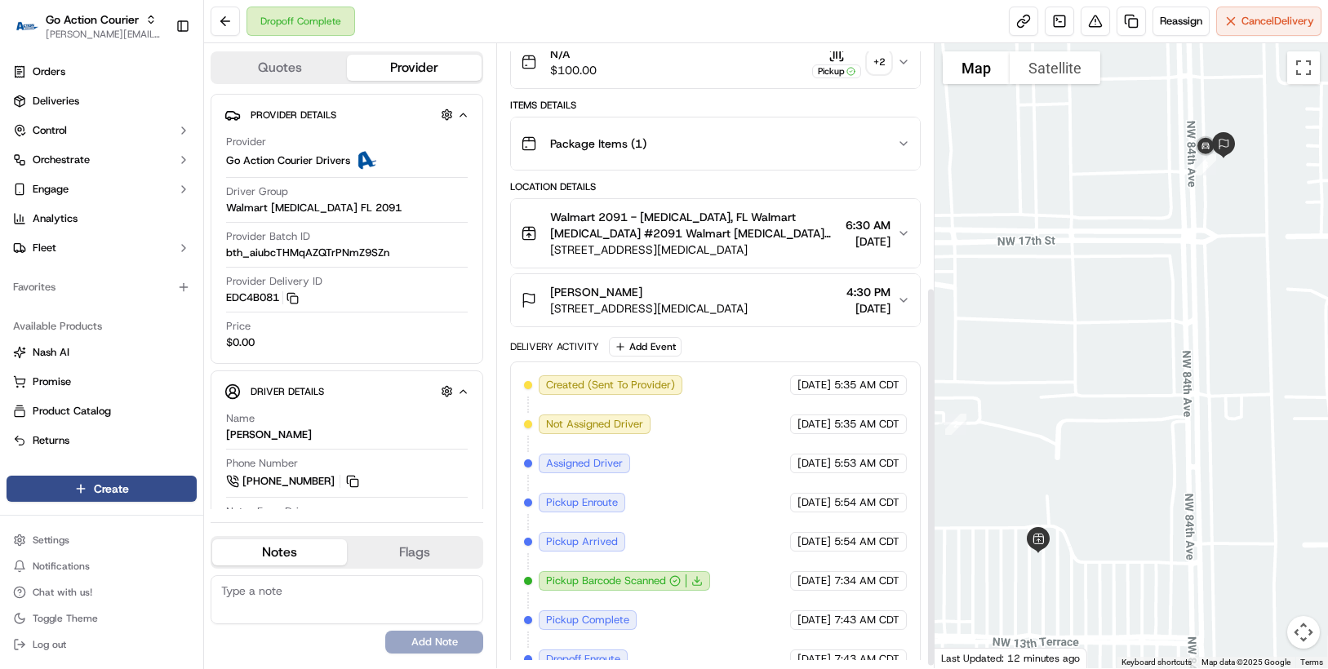
scroll to position [403, 0]
